Goal: Check status: Check status

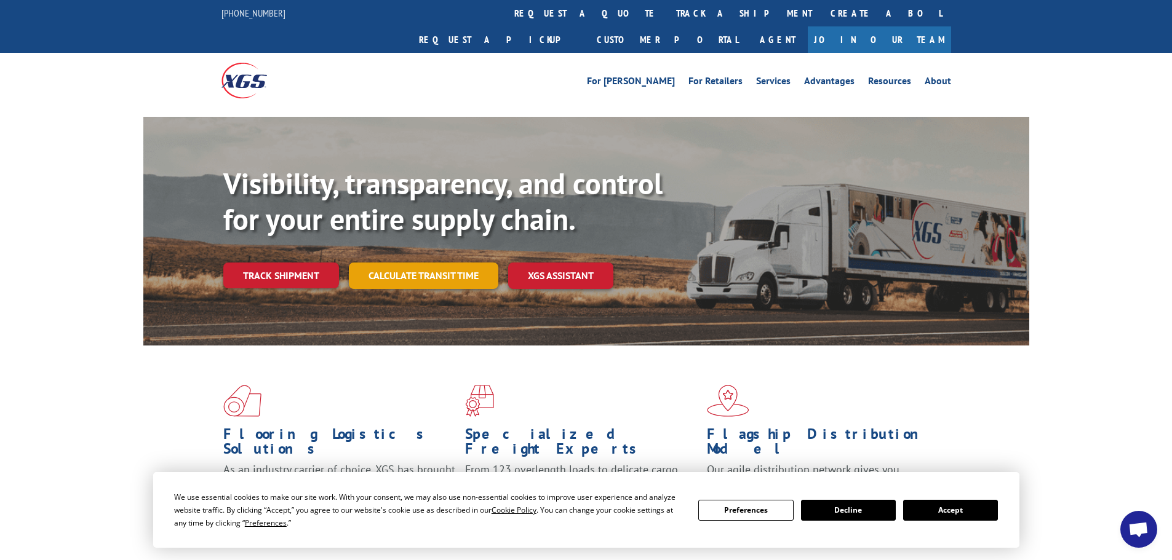
click at [425, 263] on link "Calculate transit time" at bounding box center [423, 276] width 149 height 26
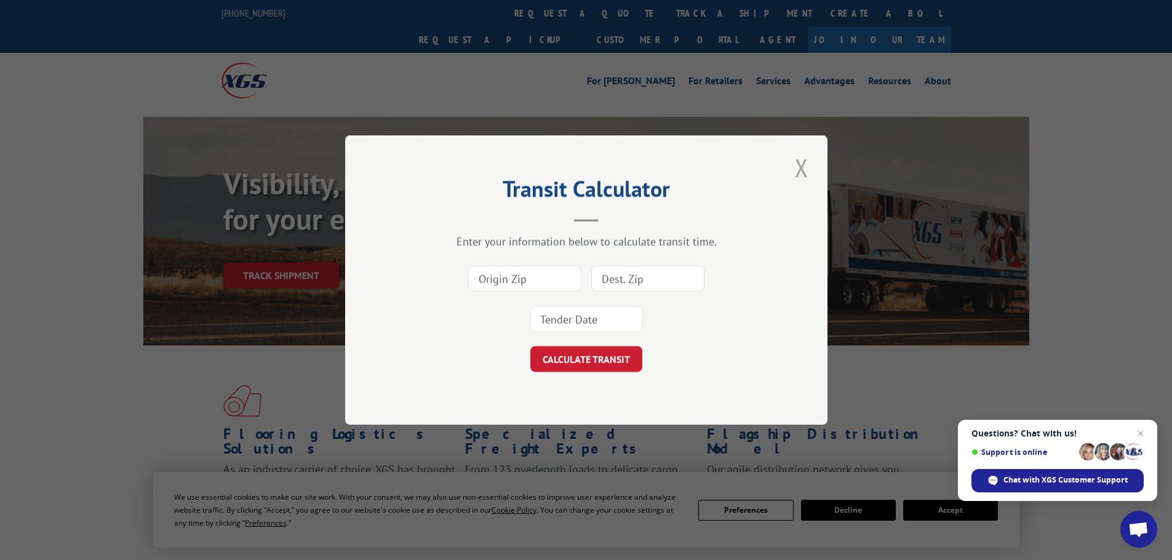
click at [802, 167] on button "Close modal" at bounding box center [801, 168] width 21 height 34
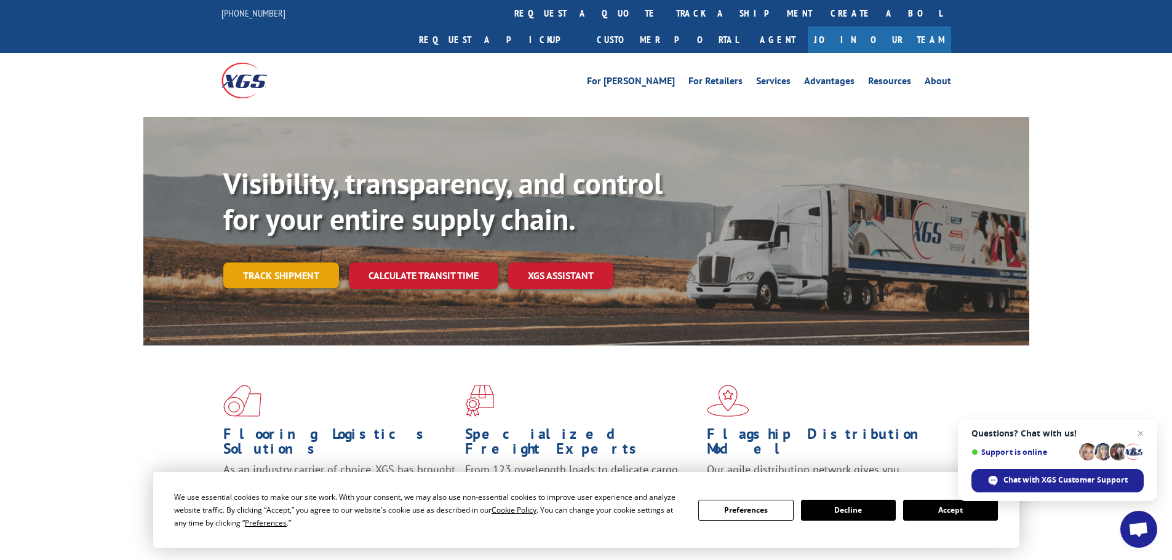
click at [281, 263] on link "Track shipment" at bounding box center [281, 276] width 116 height 26
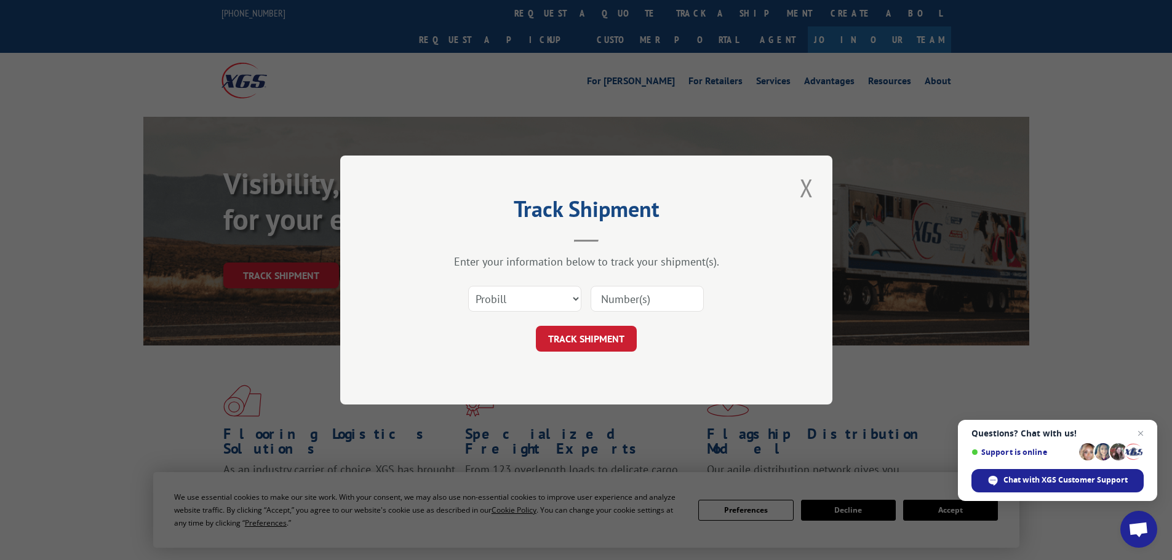
paste input "17514406"
type input "17514406"
click at [619, 340] on button "TRACK SHIPMENT" at bounding box center [586, 339] width 101 height 26
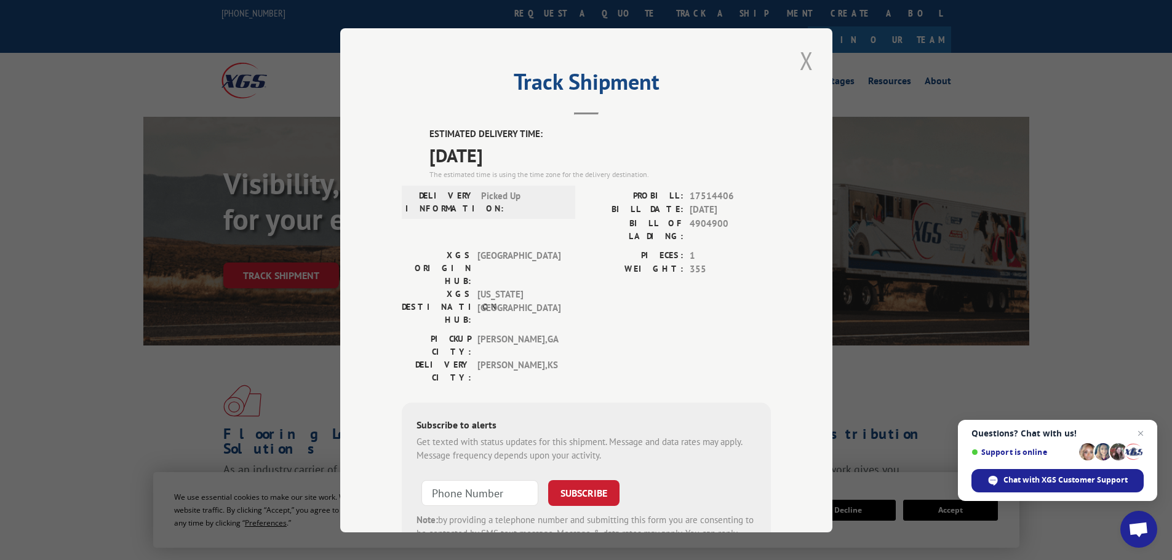
click at [806, 61] on button "Close modal" at bounding box center [806, 61] width 21 height 34
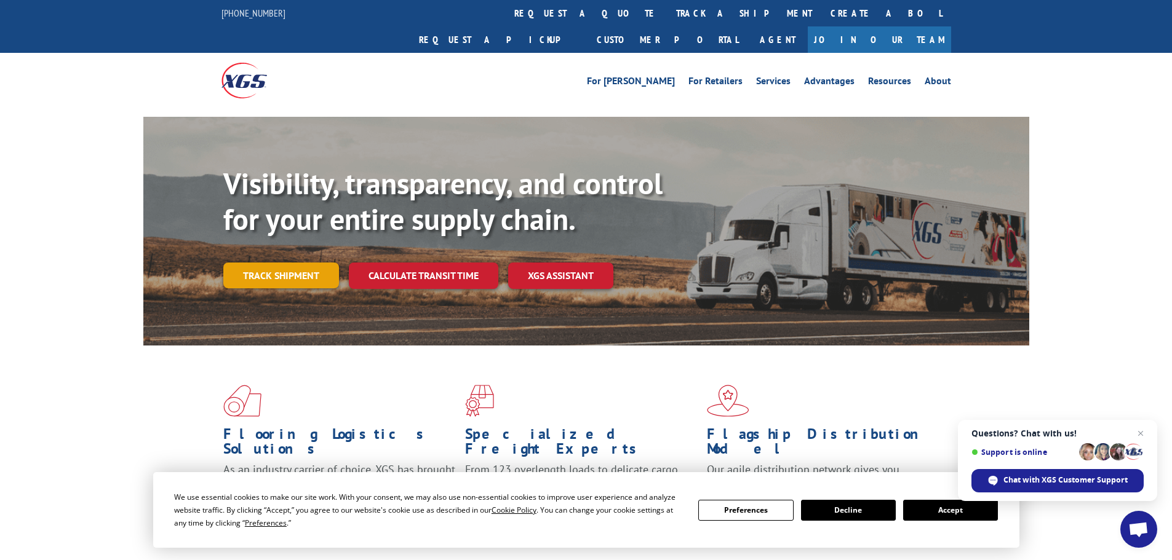
click at [303, 263] on link "Track shipment" at bounding box center [281, 276] width 116 height 26
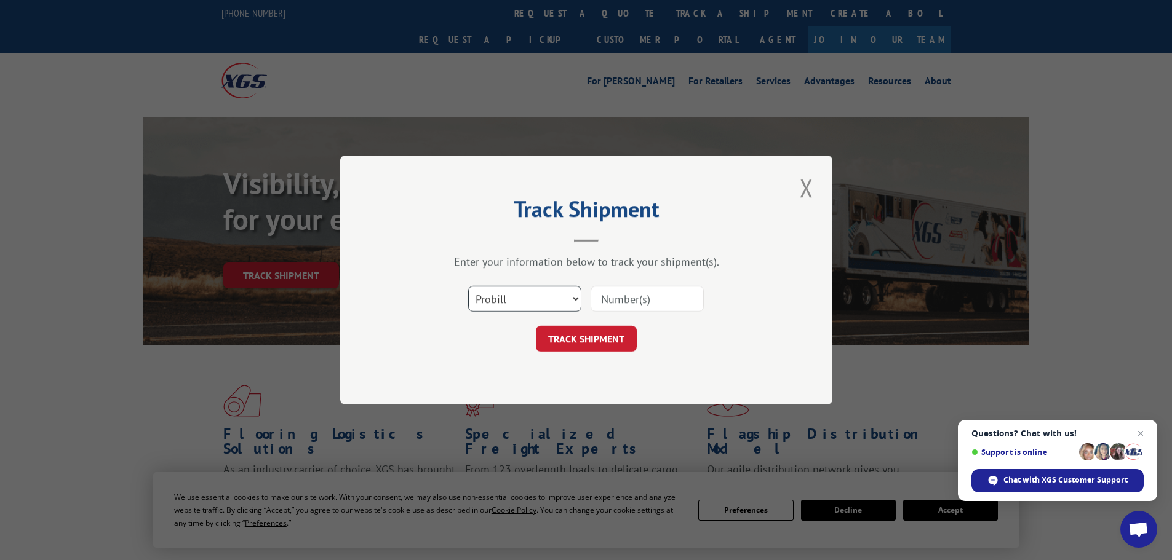
click at [578, 299] on select "Select category... Probill BOL PO" at bounding box center [524, 299] width 113 height 26
select select "po"
click at [468, 286] on select "Select category... Probill BOL PO" at bounding box center [524, 299] width 113 height 26
paste input "21542984"
type input "21542984"
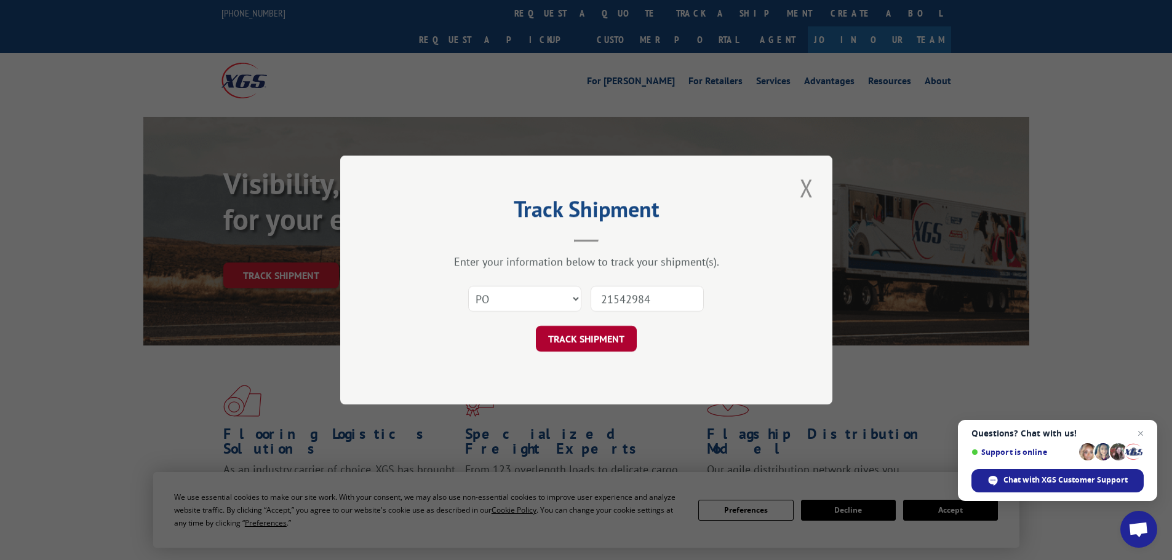
click at [595, 339] on button "TRACK SHIPMENT" at bounding box center [586, 339] width 101 height 26
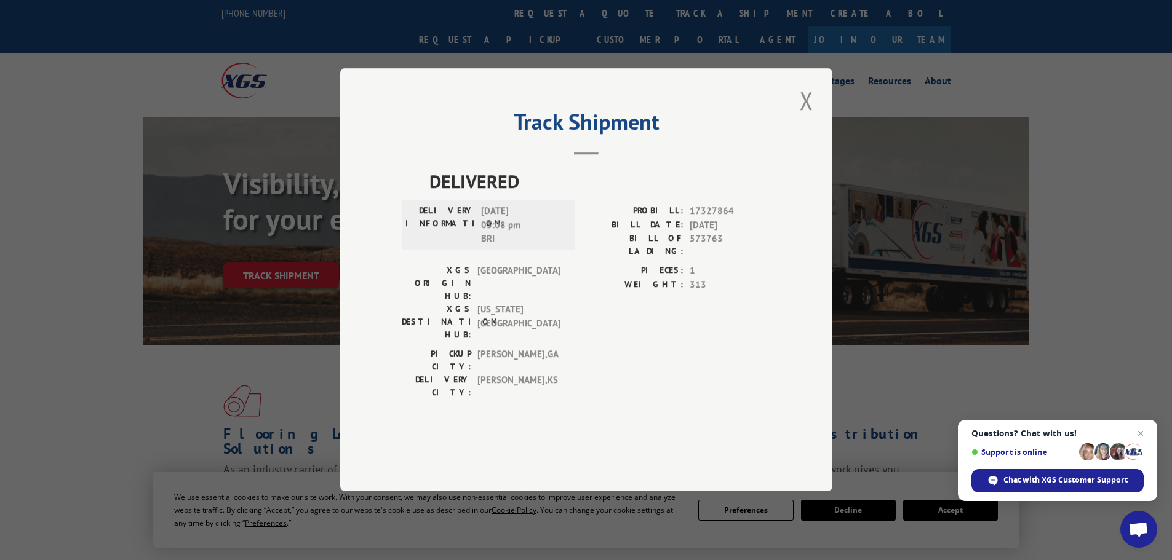
click at [913, 318] on div "Track Shipment DELIVERED DELIVERY INFORMATION: 06/04/2025 03:08 pm BRI PROBILL:…" at bounding box center [586, 280] width 1172 height 560
click at [811, 117] on button "Close modal" at bounding box center [806, 101] width 21 height 34
